Goal: Find specific page/section: Find specific page/section

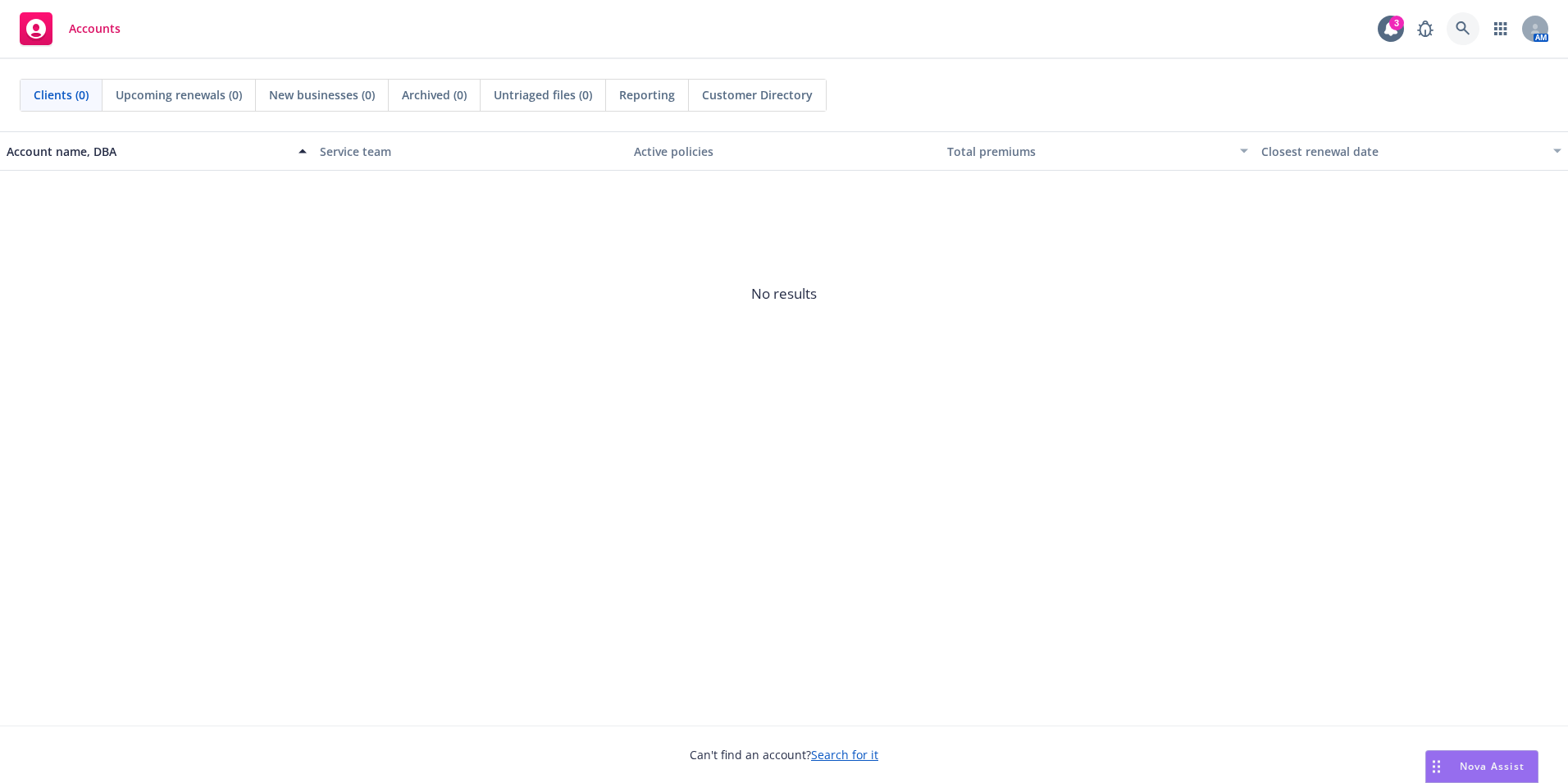
click at [1479, 31] on link at bounding box center [1463, 28] width 33 height 33
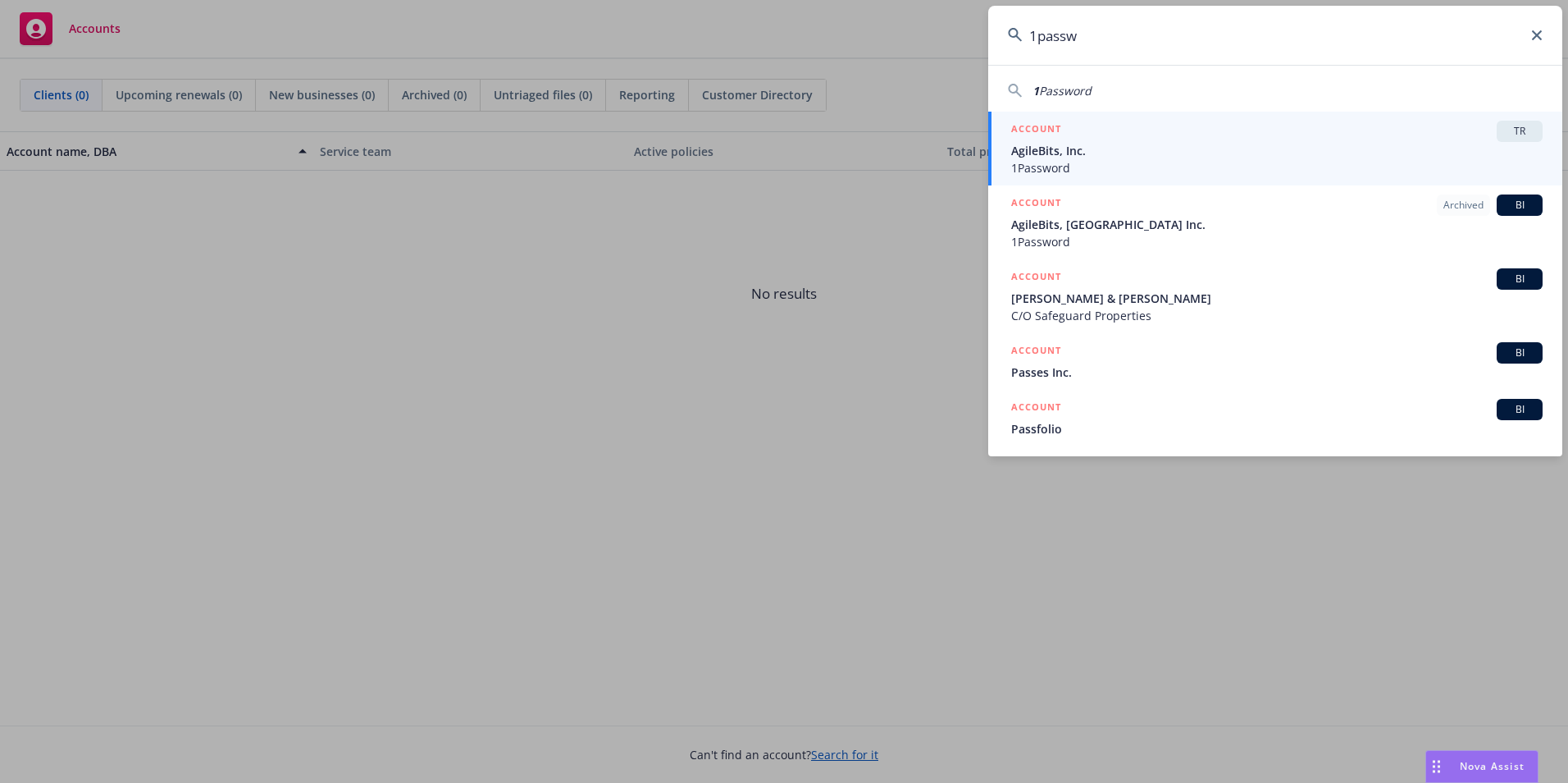
type input "1passw"
click at [1392, 146] on span "AgileBits, Inc." at bounding box center [1276, 150] width 532 height 17
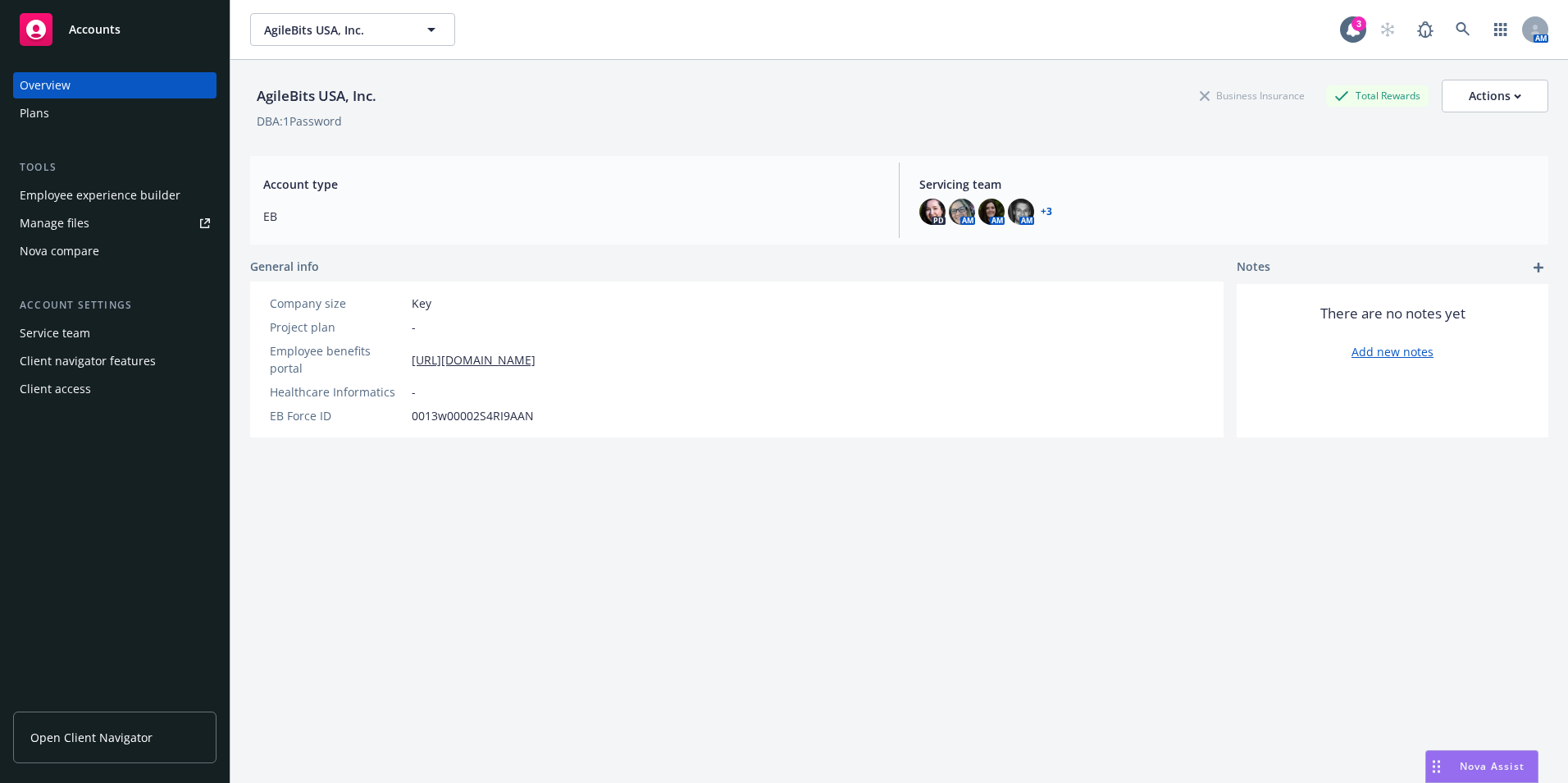
click at [163, 196] on div "Employee experience builder" at bounding box center [100, 196] width 161 height 27
